Goal: Task Accomplishment & Management: Manage account settings

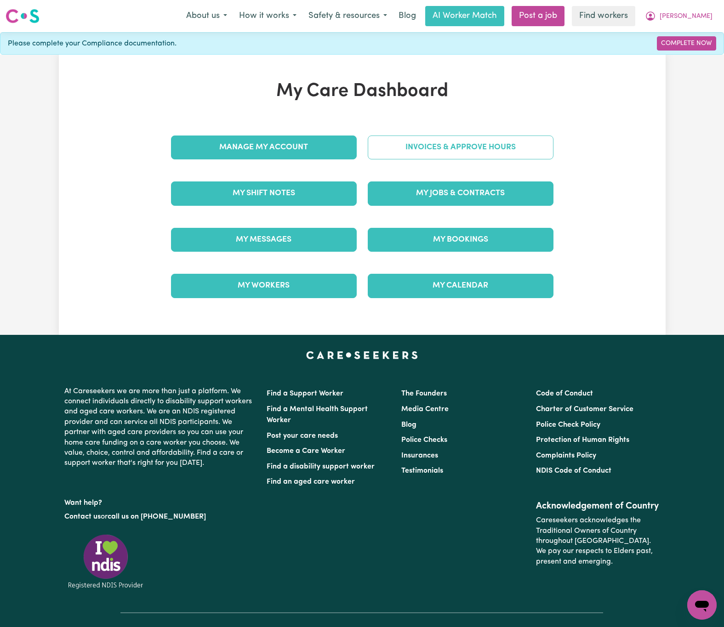
click at [499, 151] on link "Invoices & Approve Hours" at bounding box center [461, 148] width 186 height 24
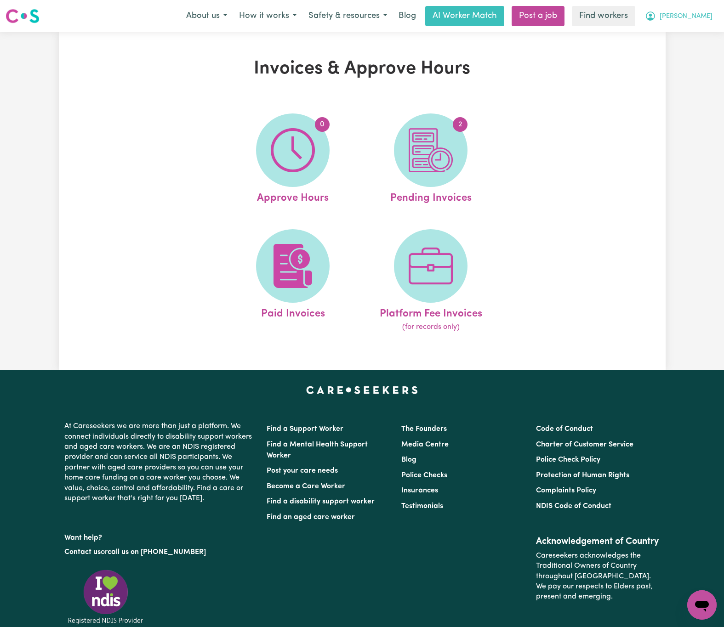
drag, startPoint x: 703, startPoint y: 13, endPoint x: 707, endPoint y: 17, distance: 5.2
click at [705, 13] on span "[PERSON_NAME]" at bounding box center [685, 16] width 53 height 10
click at [704, 38] on link "My Dashboard" at bounding box center [681, 35] width 73 height 17
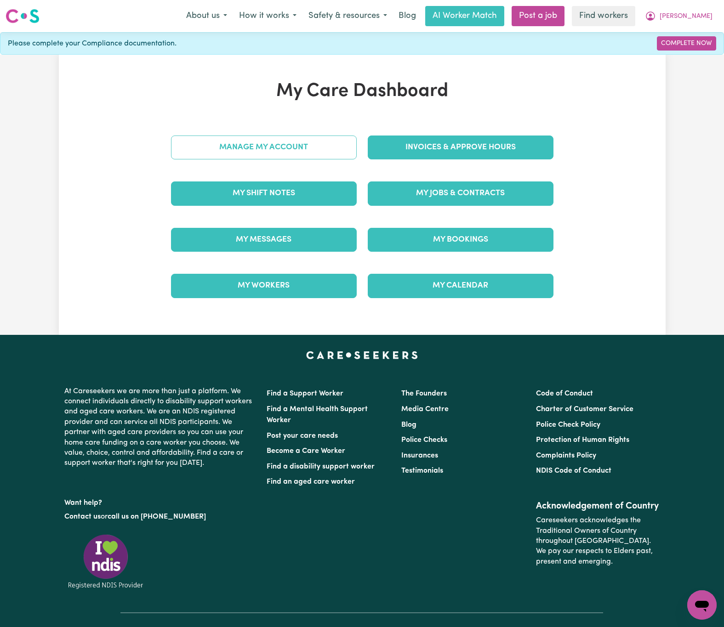
click at [304, 149] on link "Manage My Account" at bounding box center [264, 148] width 186 height 24
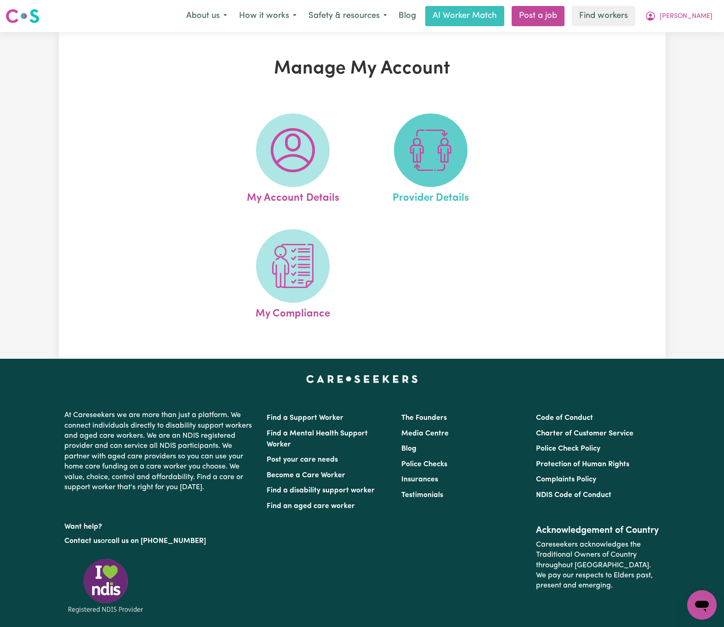
click at [420, 153] on img at bounding box center [430, 150] width 44 height 44
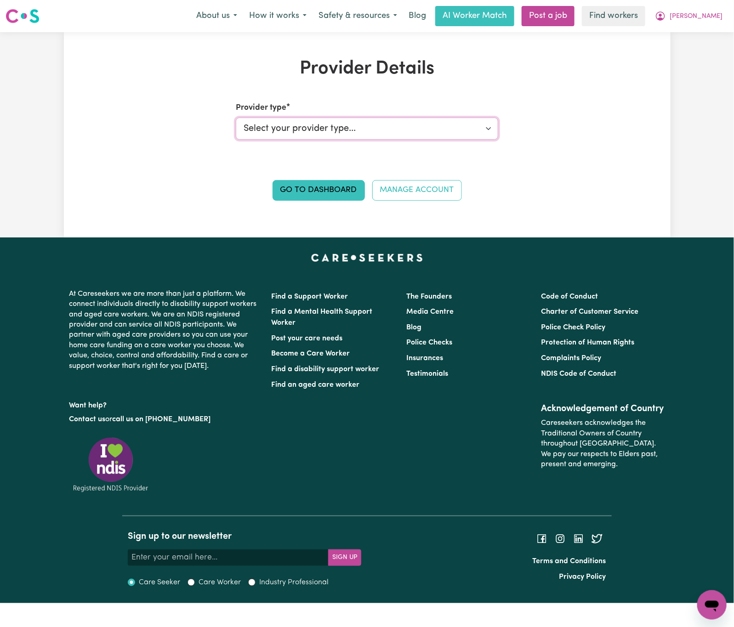
click at [462, 125] on select "Select your provider type... Privately Aged Care / Home Care Package NDIS Fundi…" at bounding box center [367, 129] width 262 height 22
click at [581, 118] on div "Provider Details Provider type Select your provider type... Privately Aged Care…" at bounding box center [367, 135] width 607 height 154
click at [709, 20] on span "[PERSON_NAME]" at bounding box center [695, 16] width 53 height 10
click at [708, 50] on link "Logout" at bounding box center [691, 52] width 73 height 17
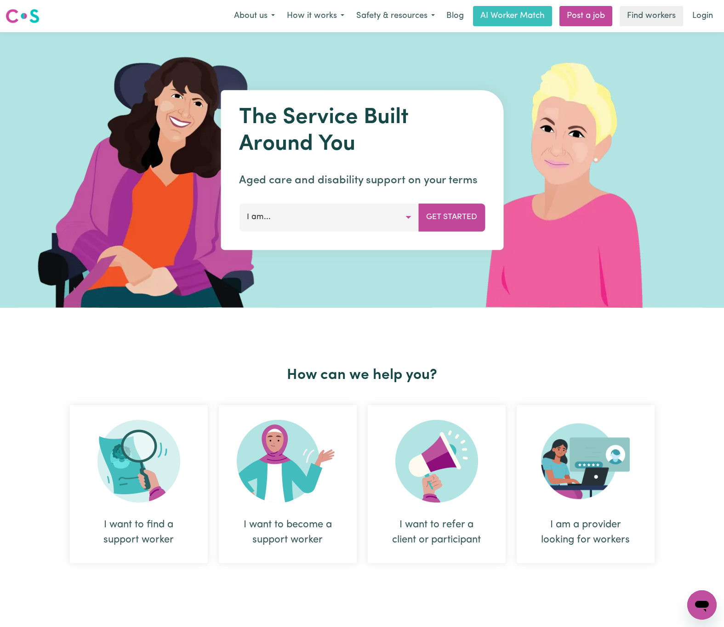
click at [706, 5] on nav "Menu About us How it works Safety & resources Blog AI Worker Match Post a job F…" at bounding box center [362, 16] width 724 height 32
click at [708, 8] on link "Login" at bounding box center [702, 16] width 32 height 20
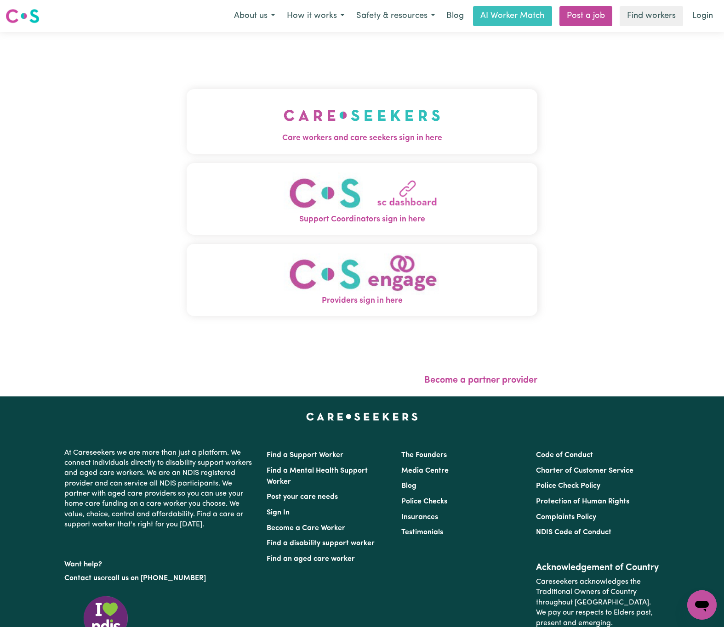
click at [206, 116] on button "Care workers and care seekers sign in here" at bounding box center [362, 121] width 351 height 64
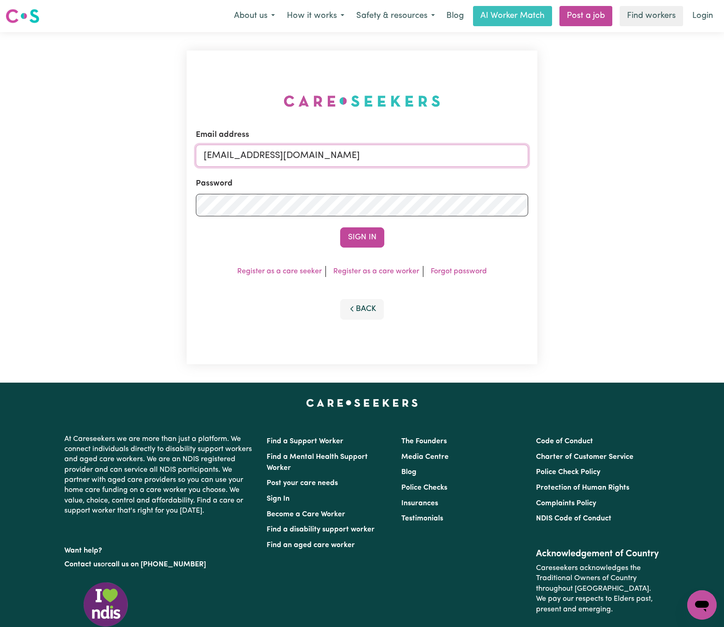
drag, startPoint x: 252, startPoint y: 145, endPoint x: 571, endPoint y: 150, distance: 318.5
click at [579, 149] on div "Email address [EMAIL_ADDRESS][DOMAIN_NAME] Password Sign In Register as a care …" at bounding box center [362, 207] width 724 height 351
paste input "uceRookCH"
type input "[EMAIL_ADDRESS][DOMAIN_NAME]"
click at [340, 227] on button "Sign In" at bounding box center [362, 237] width 44 height 20
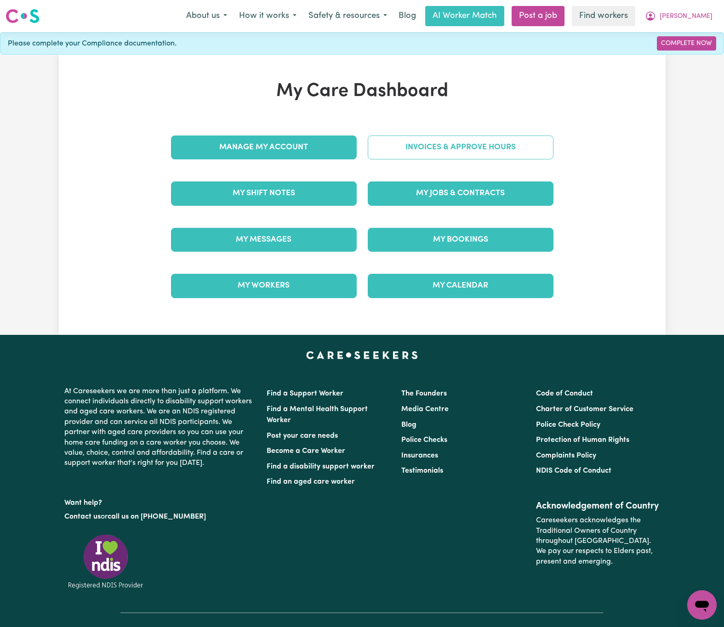
click at [514, 150] on link "Invoices & Approve Hours" at bounding box center [461, 148] width 186 height 24
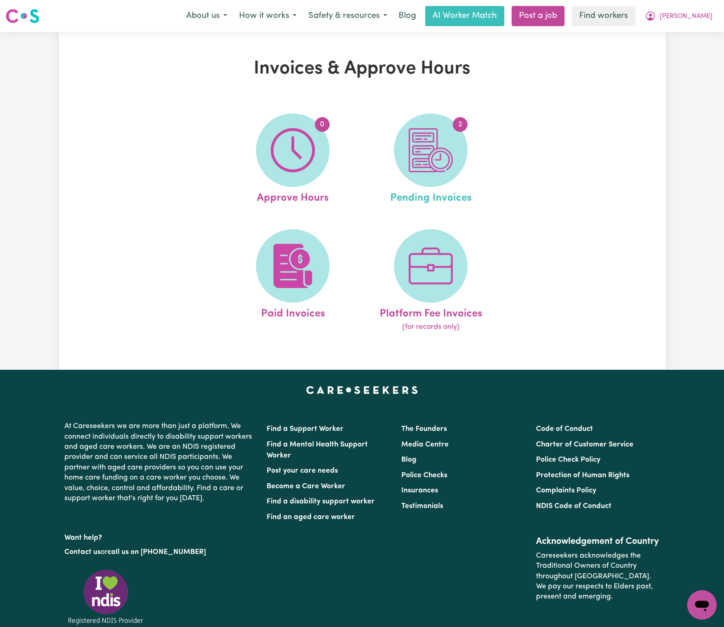
click at [388, 166] on link "2 Pending Invoices" at bounding box center [430, 159] width 132 height 93
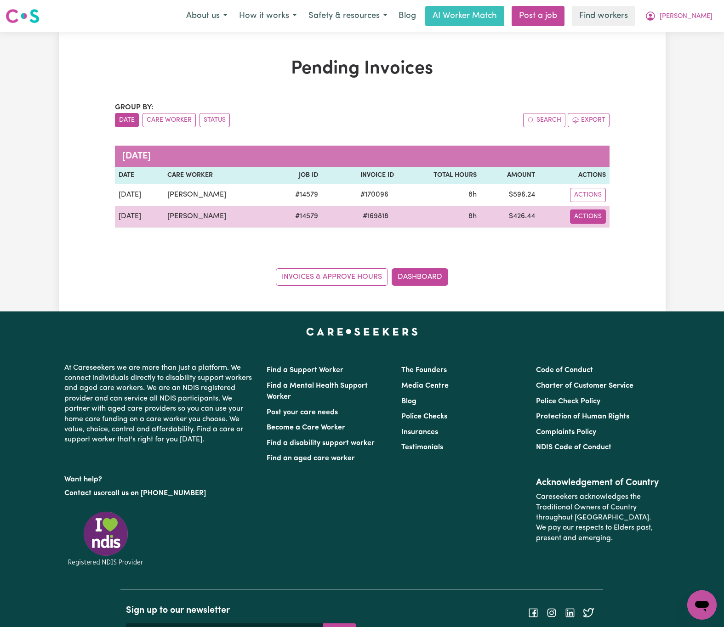
click at [594, 202] on button "Actions" at bounding box center [588, 195] width 36 height 14
click at [599, 235] on link "Download Invoice" at bounding box center [616, 238] width 84 height 18
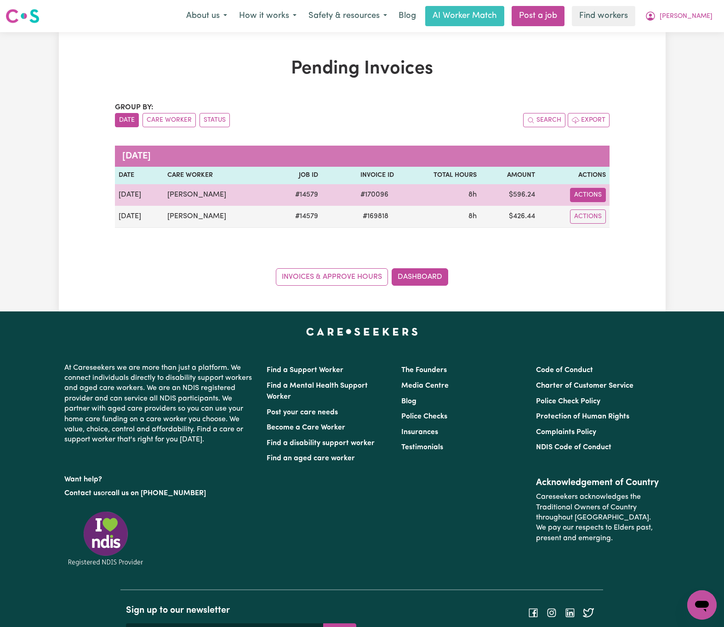
click at [592, 197] on button "Actions" at bounding box center [588, 195] width 36 height 14
click at [606, 222] on link "Download Invoice" at bounding box center [616, 217] width 84 height 18
